Goal: Task Accomplishment & Management: Complete application form

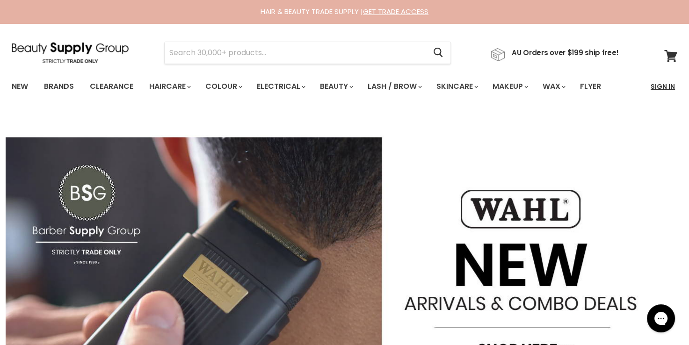
click at [662, 89] on link "Sign In" at bounding box center [663, 87] width 36 height 20
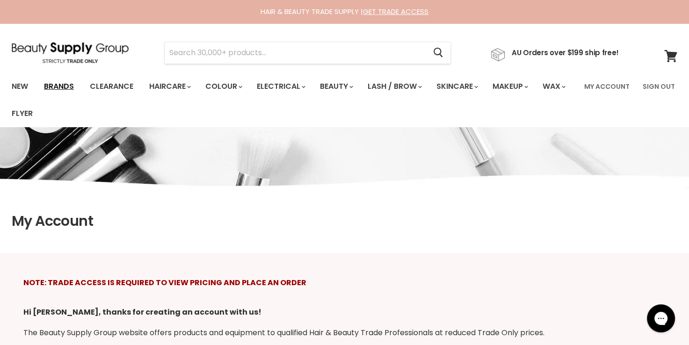
click at [67, 84] on link "Brands" at bounding box center [59, 87] width 44 height 20
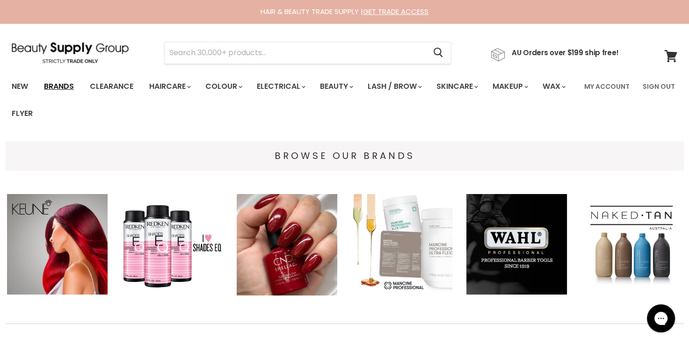
click at [57, 85] on link "Brands" at bounding box center [59, 87] width 44 height 20
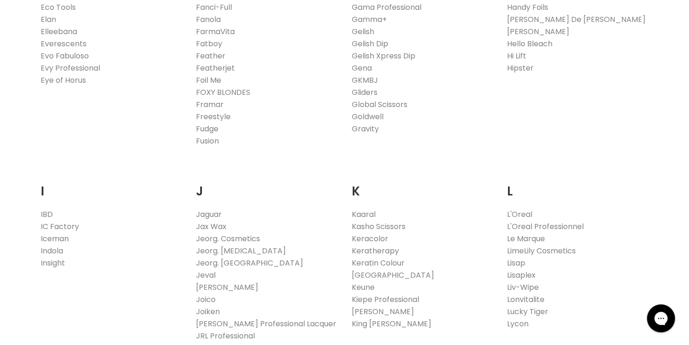
scroll to position [796, 0]
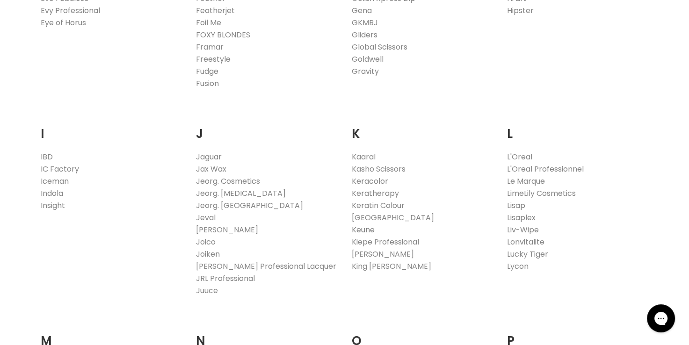
click at [364, 229] on link "Keune" at bounding box center [363, 230] width 23 height 11
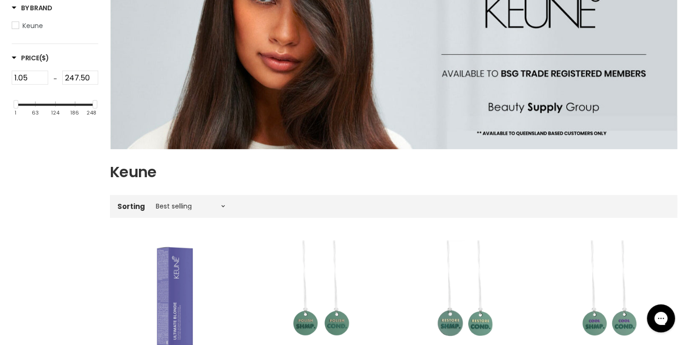
scroll to position [328, 0]
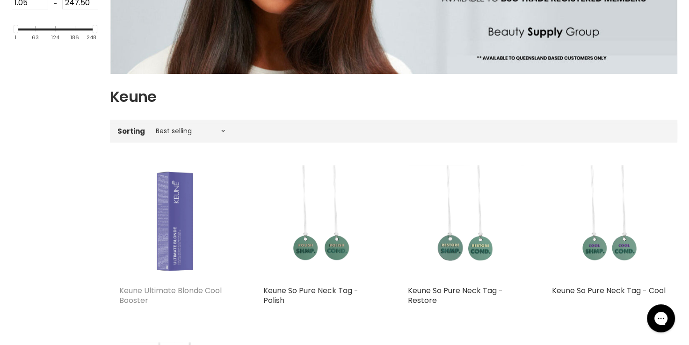
click at [144, 292] on link "Keune Ultimate Blonde Cool Booster" at bounding box center [170, 295] width 102 height 21
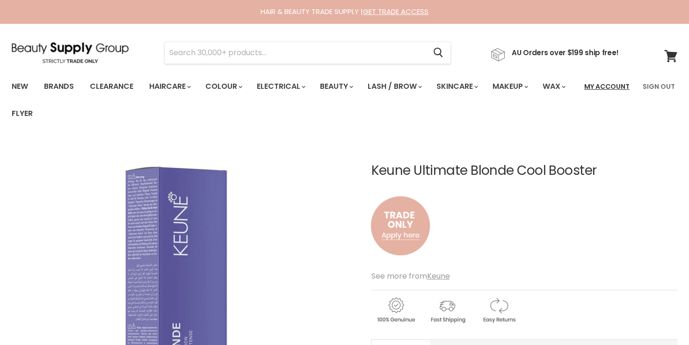
click at [592, 88] on link "My Account" at bounding box center [607, 87] width 57 height 20
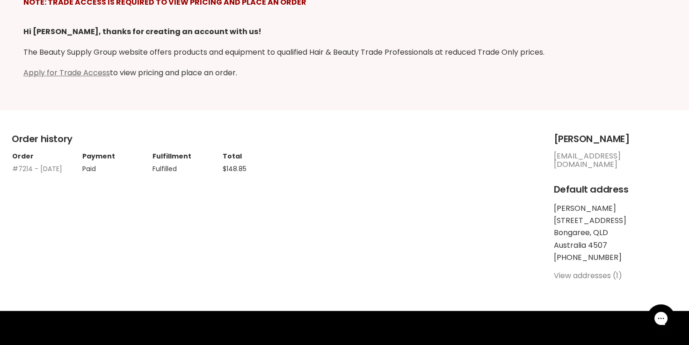
scroll to position [234, 0]
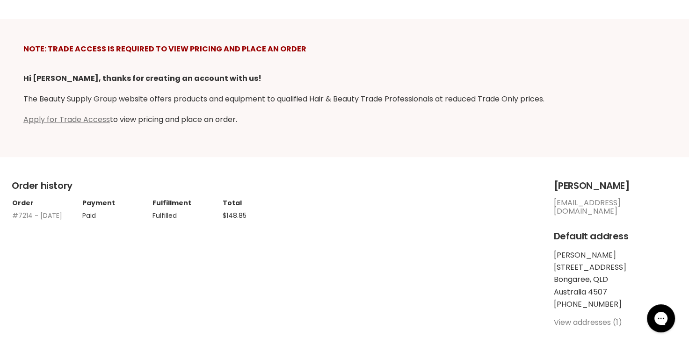
click at [81, 117] on link "Apply for Trade Access" at bounding box center [66, 119] width 87 height 11
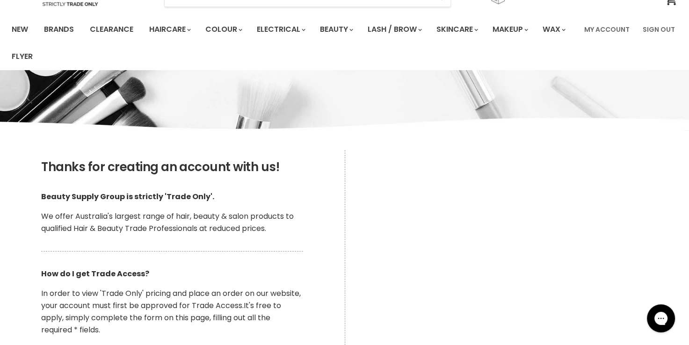
scroll to position [56, 0]
